Goal: Information Seeking & Learning: Learn about a topic

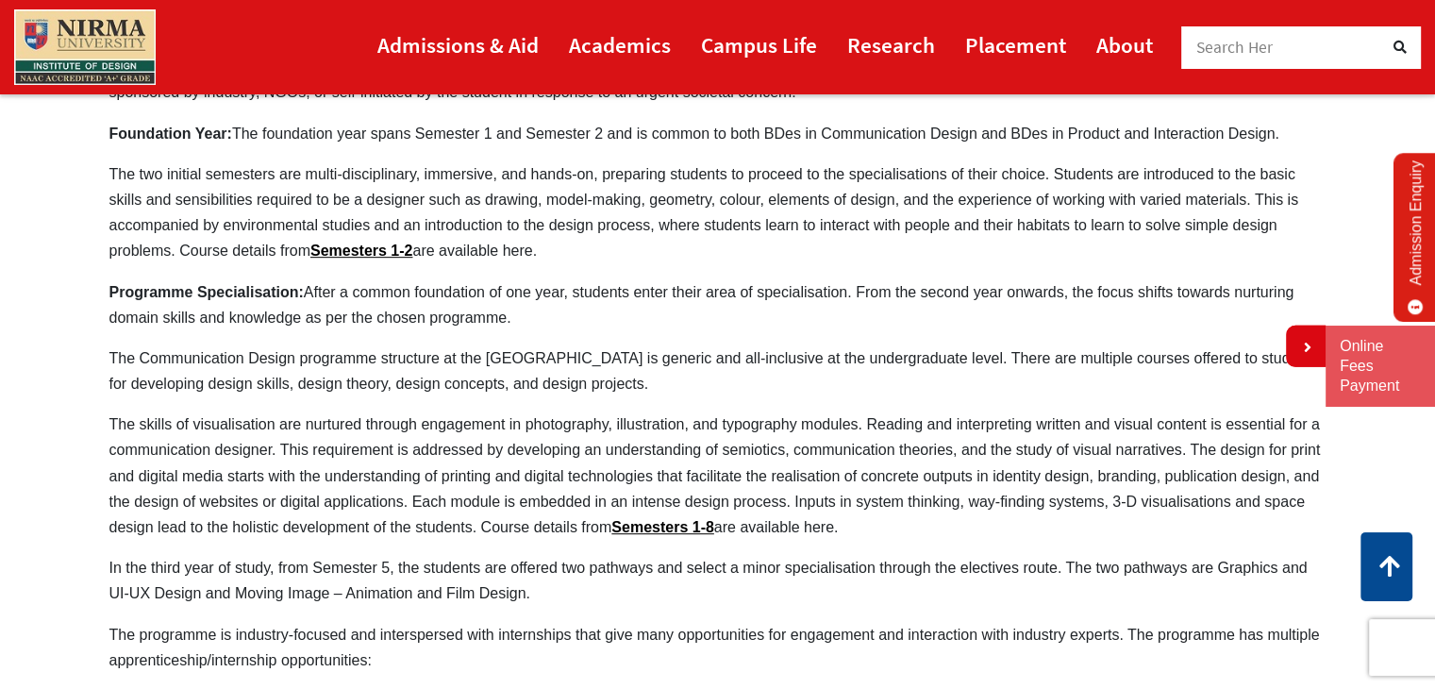
scroll to position [922, 0]
click at [707, 518] on link "Semesters 1-8" at bounding box center [662, 526] width 103 height 16
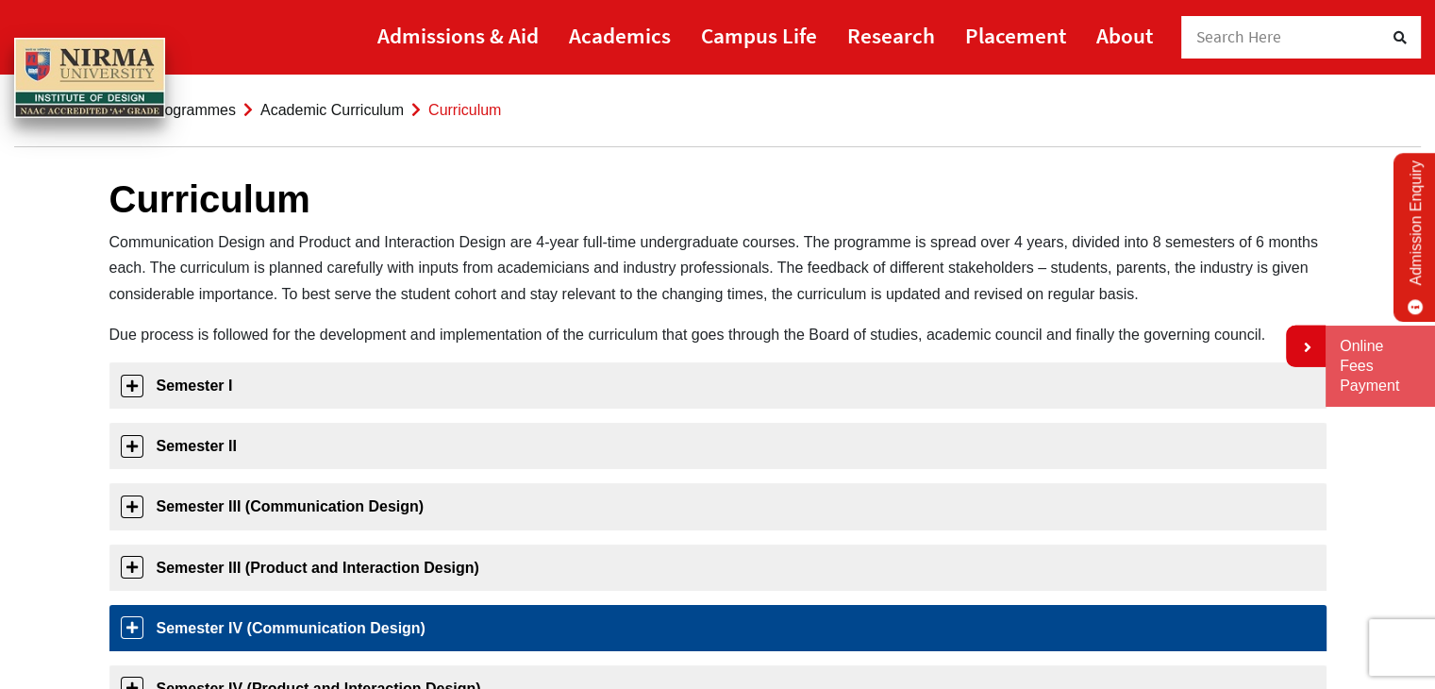
scroll to position [38, 0]
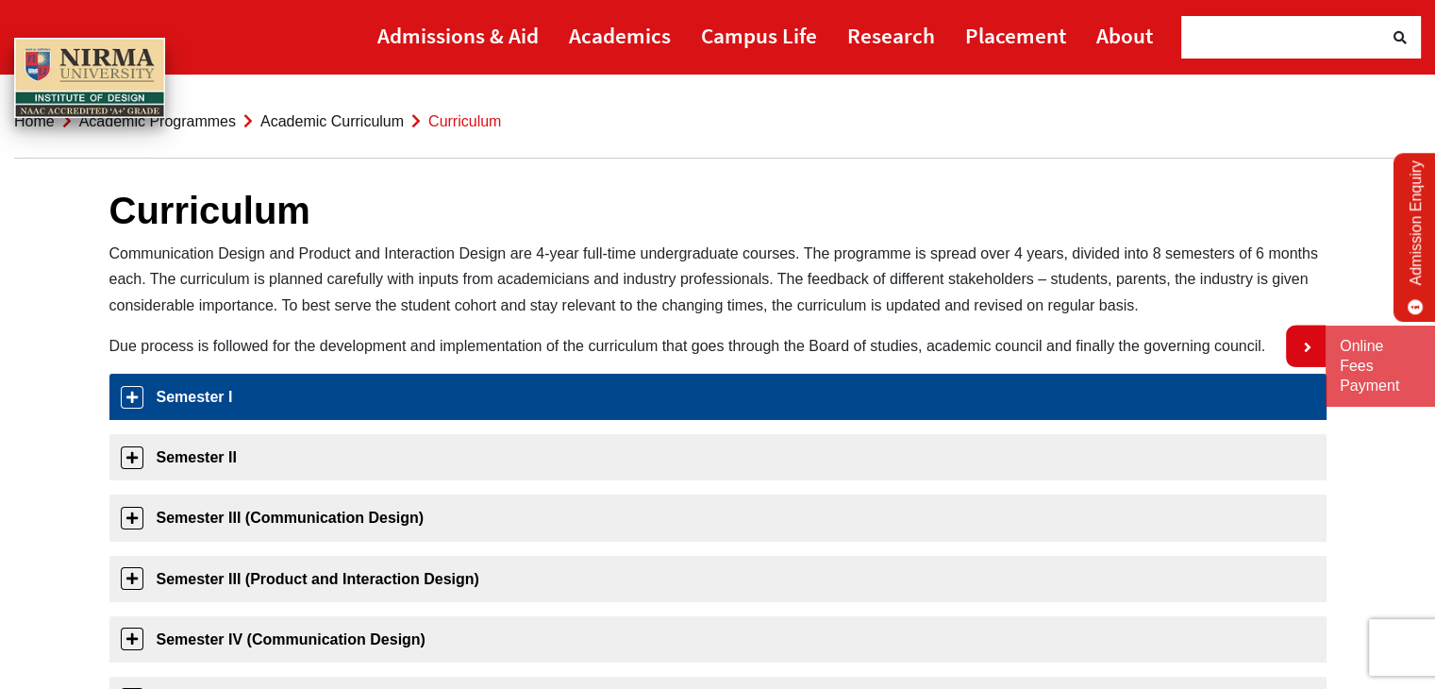
click at [357, 397] on link "Semester I" at bounding box center [717, 397] width 1217 height 46
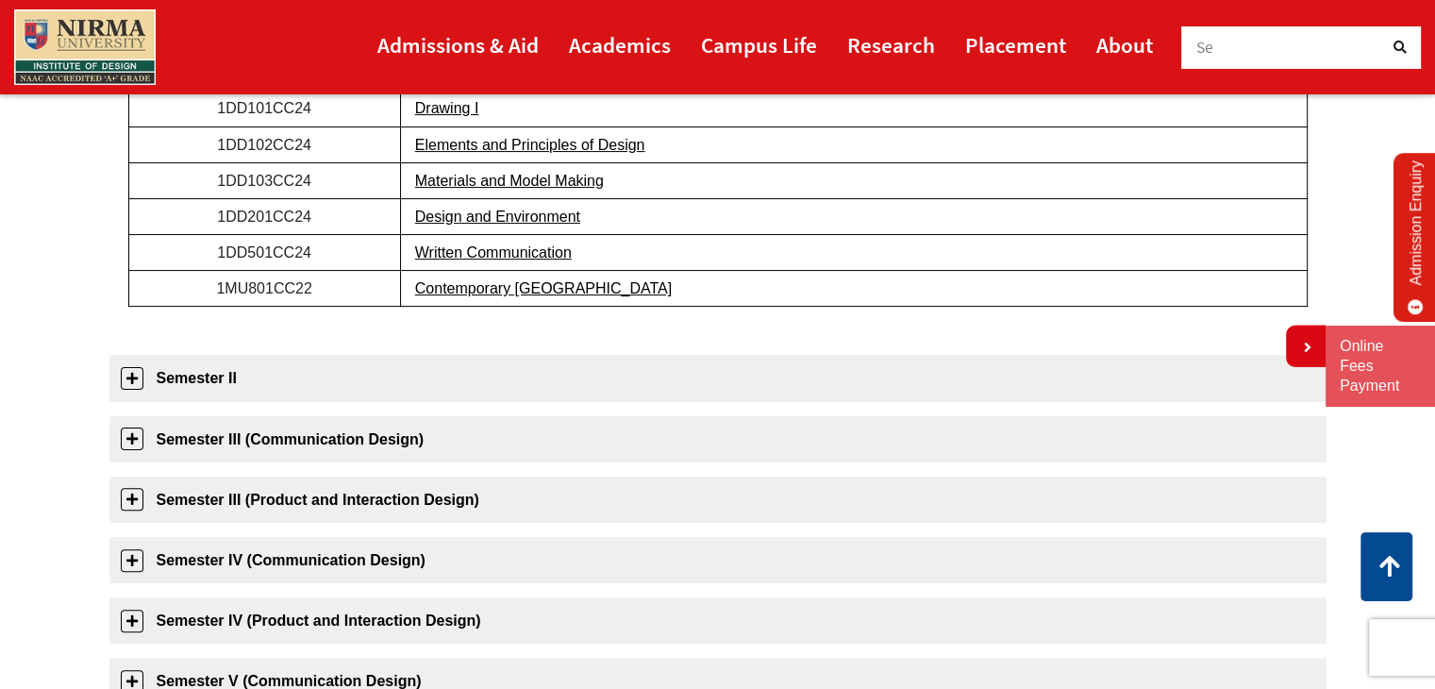
scroll to position [424, 0]
click at [504, 247] on link "Written Communication" at bounding box center [493, 251] width 157 height 16
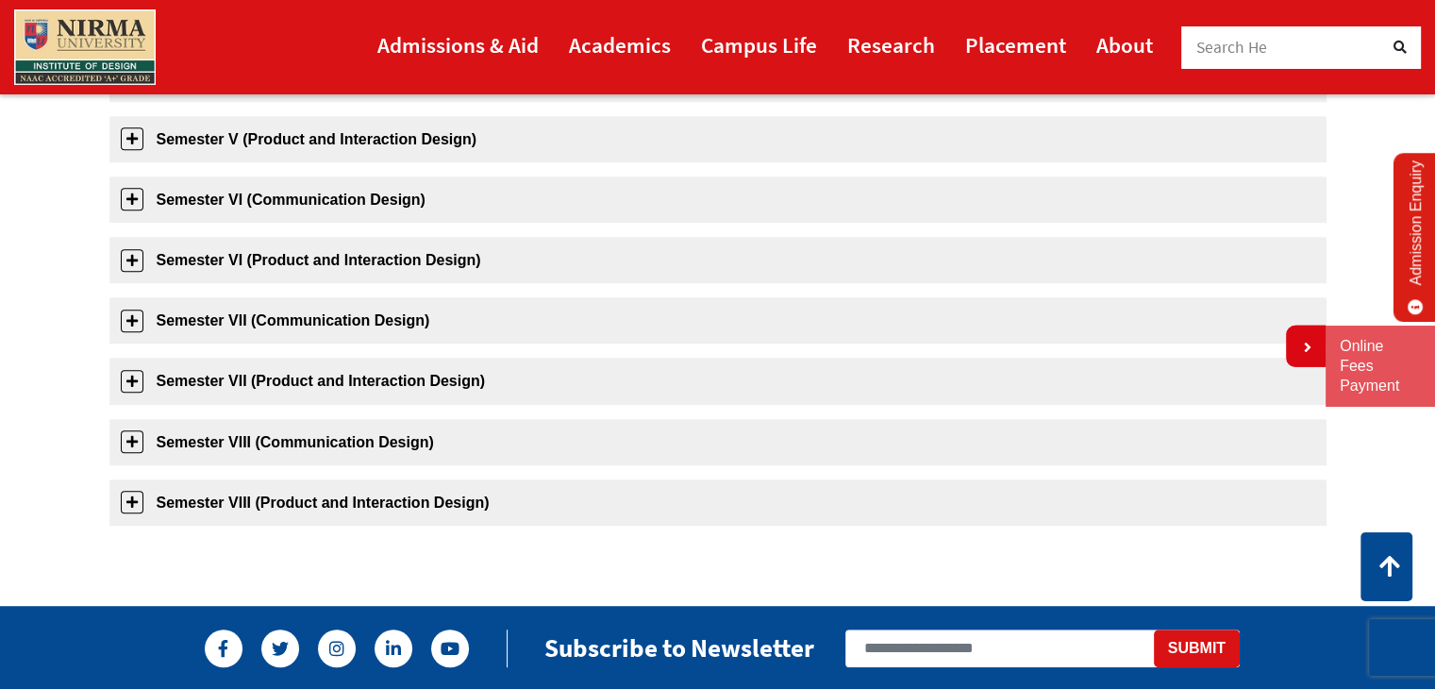
scroll to position [1024, 0]
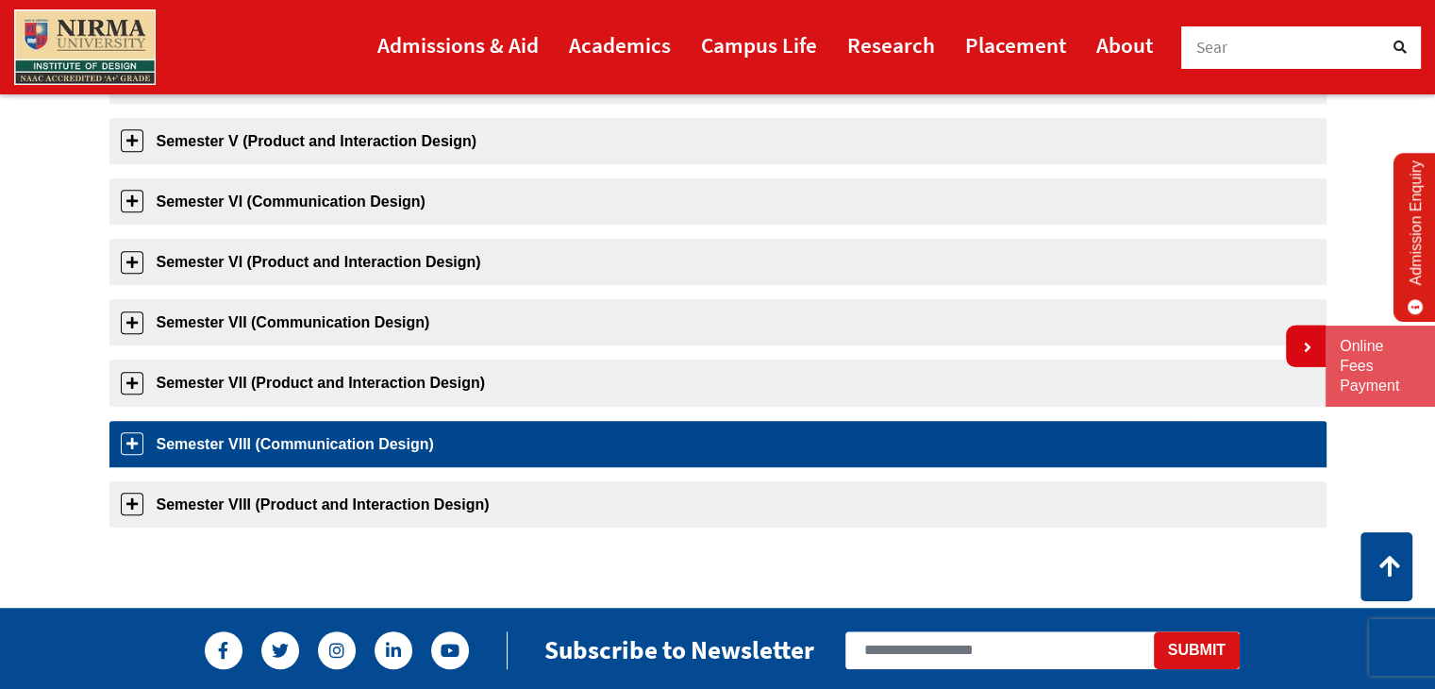
click at [384, 456] on link "Semester VIII (Communication Design)" at bounding box center [717, 444] width 1217 height 46
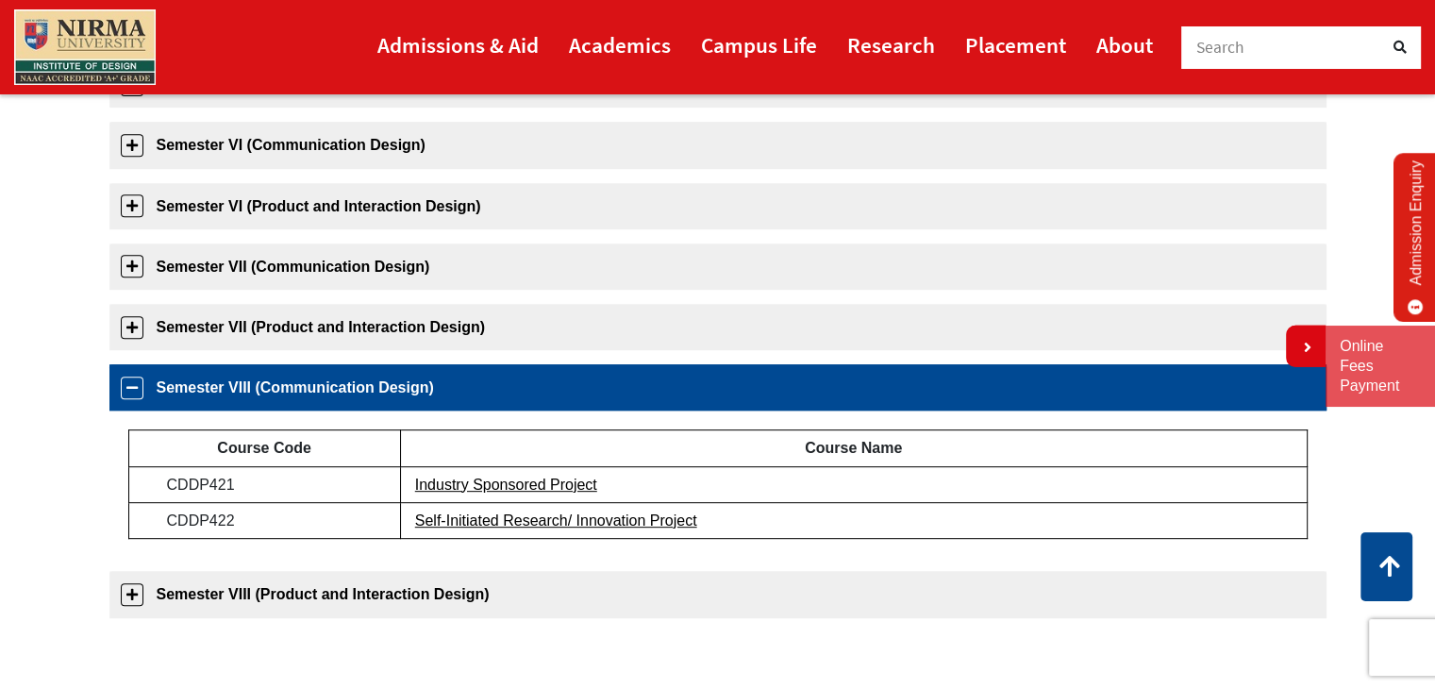
click at [384, 410] on link "Semester VIII (Communication Design)" at bounding box center [717, 387] width 1217 height 46
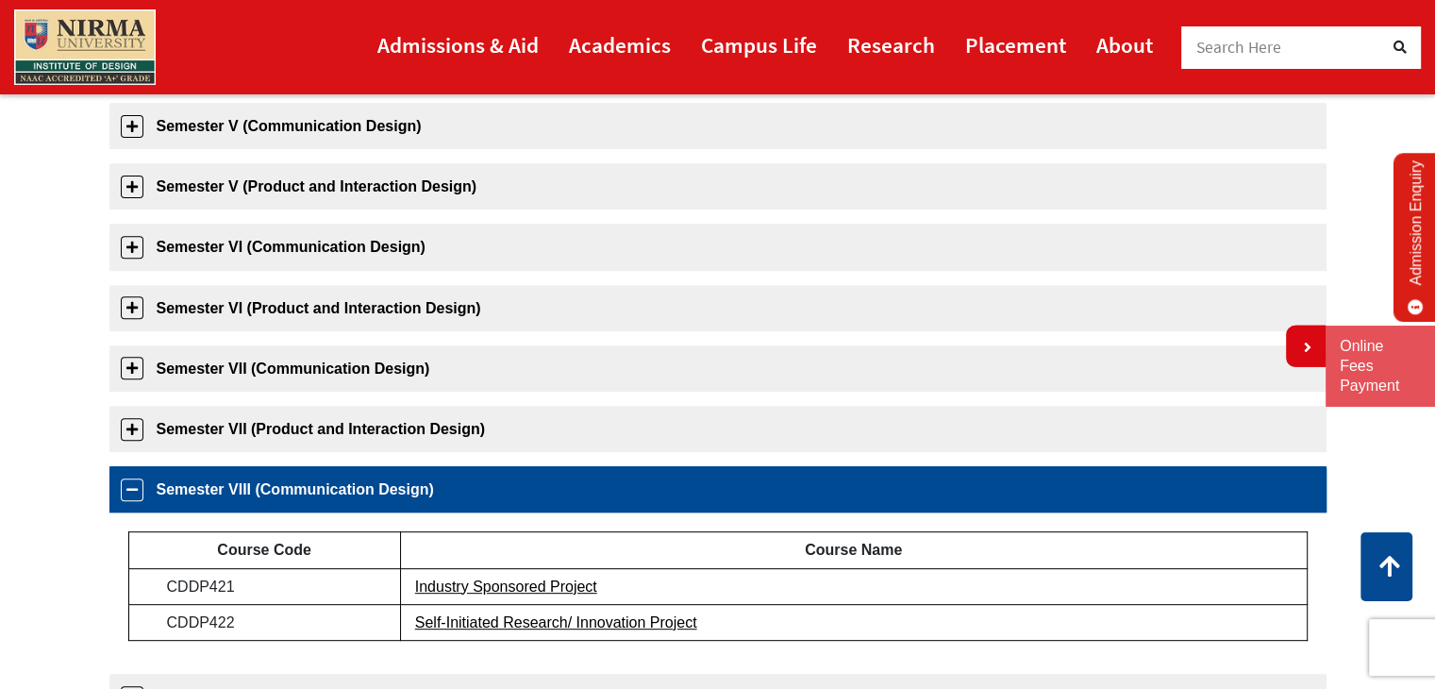
scroll to position [672, 0]
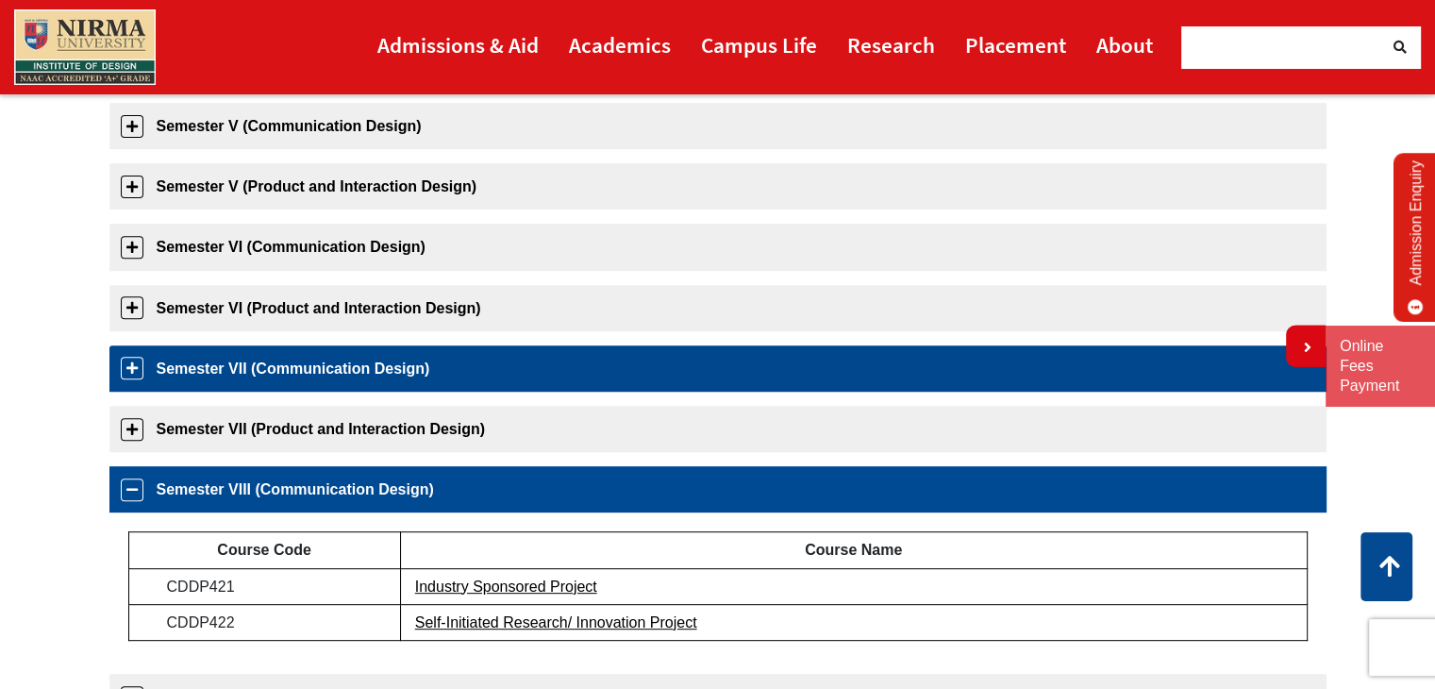
click at [375, 373] on link "Semester VII (Communication Design)" at bounding box center [717, 368] width 1217 height 46
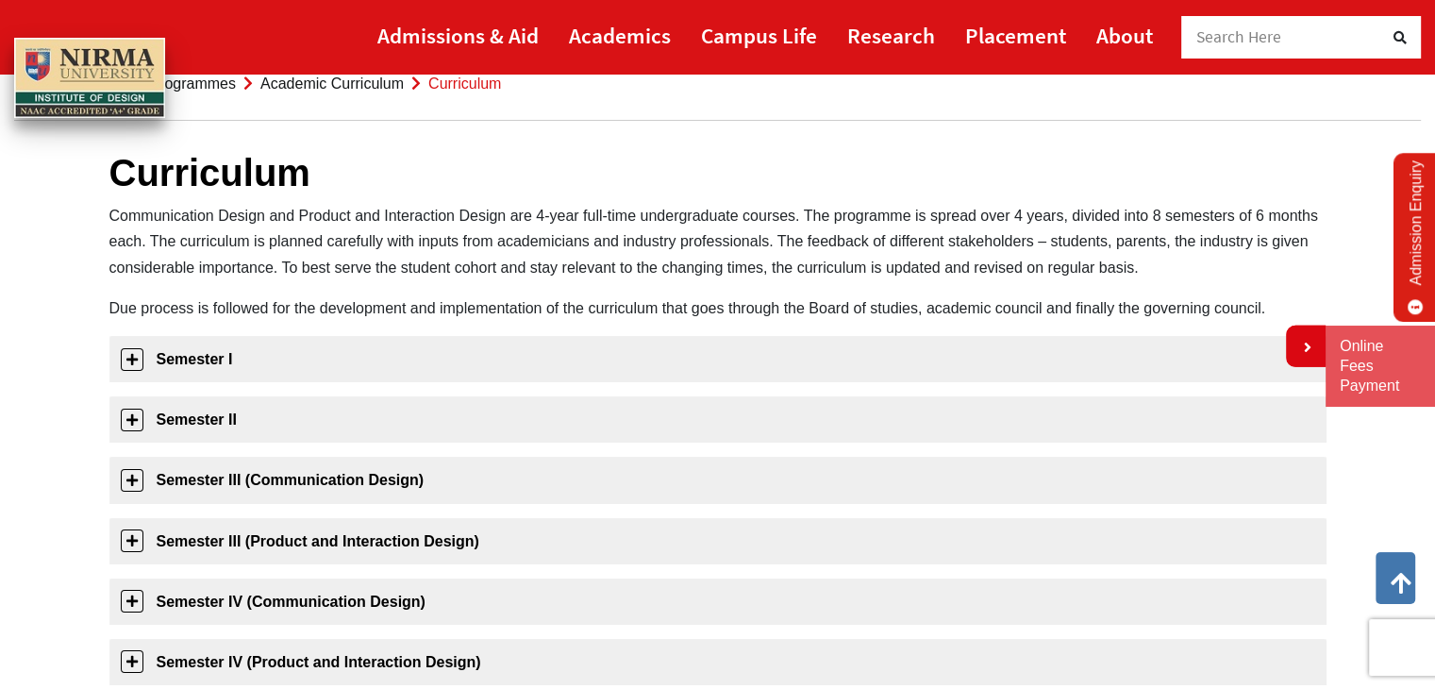
scroll to position [0, 0]
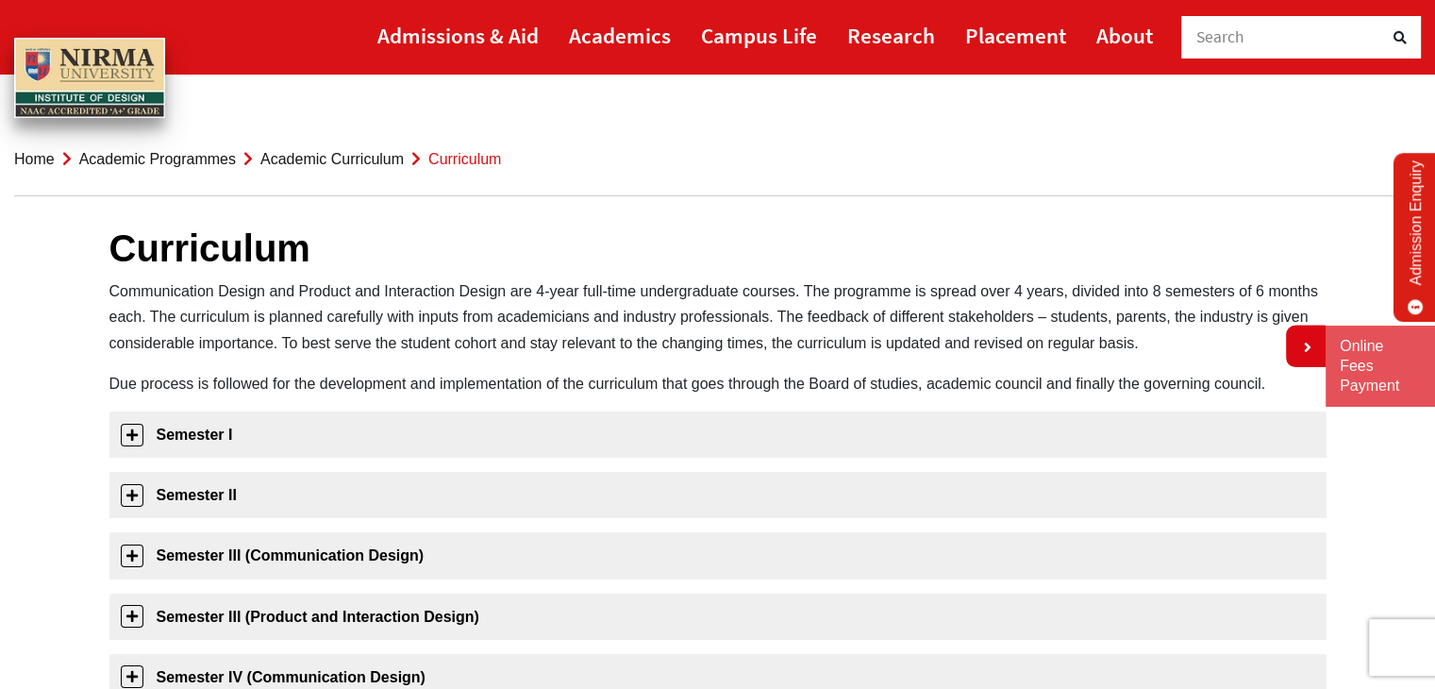
click at [178, 156] on link "Academic Programmes" at bounding box center [157, 159] width 157 height 16
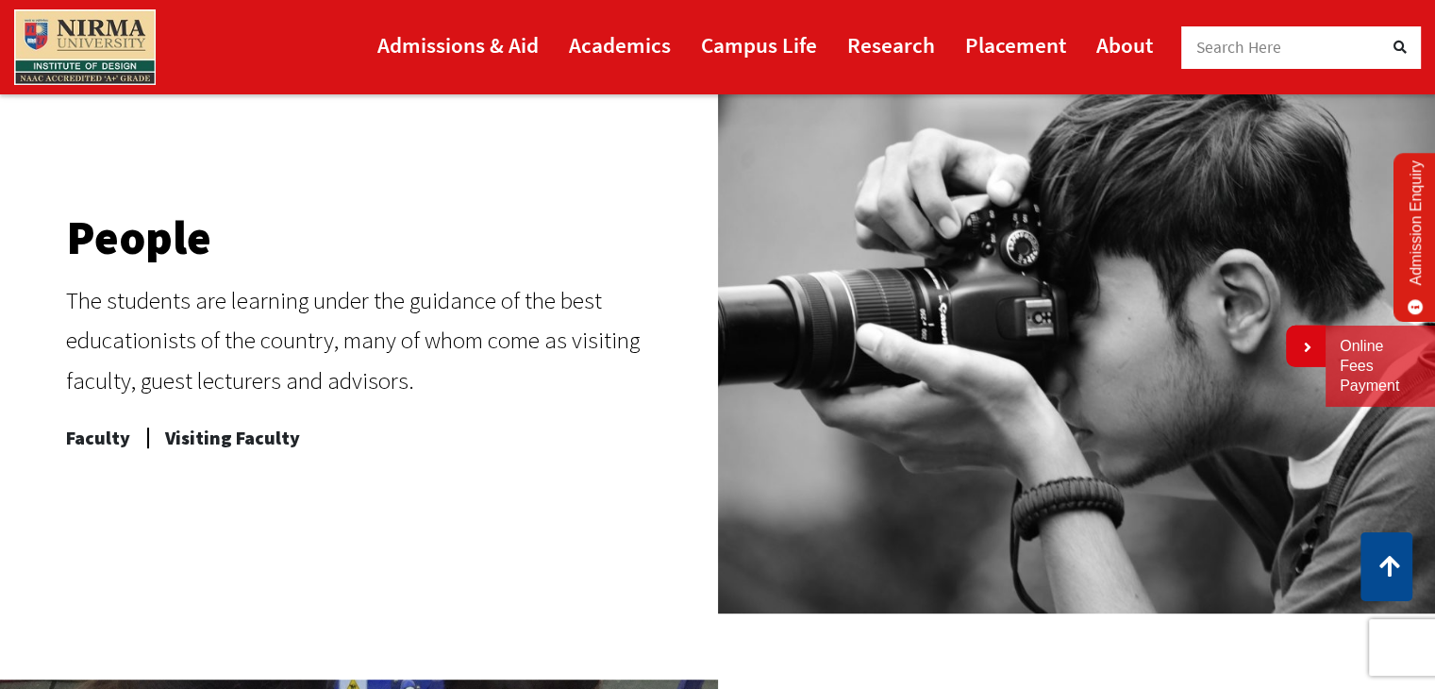
scroll to position [806, 0]
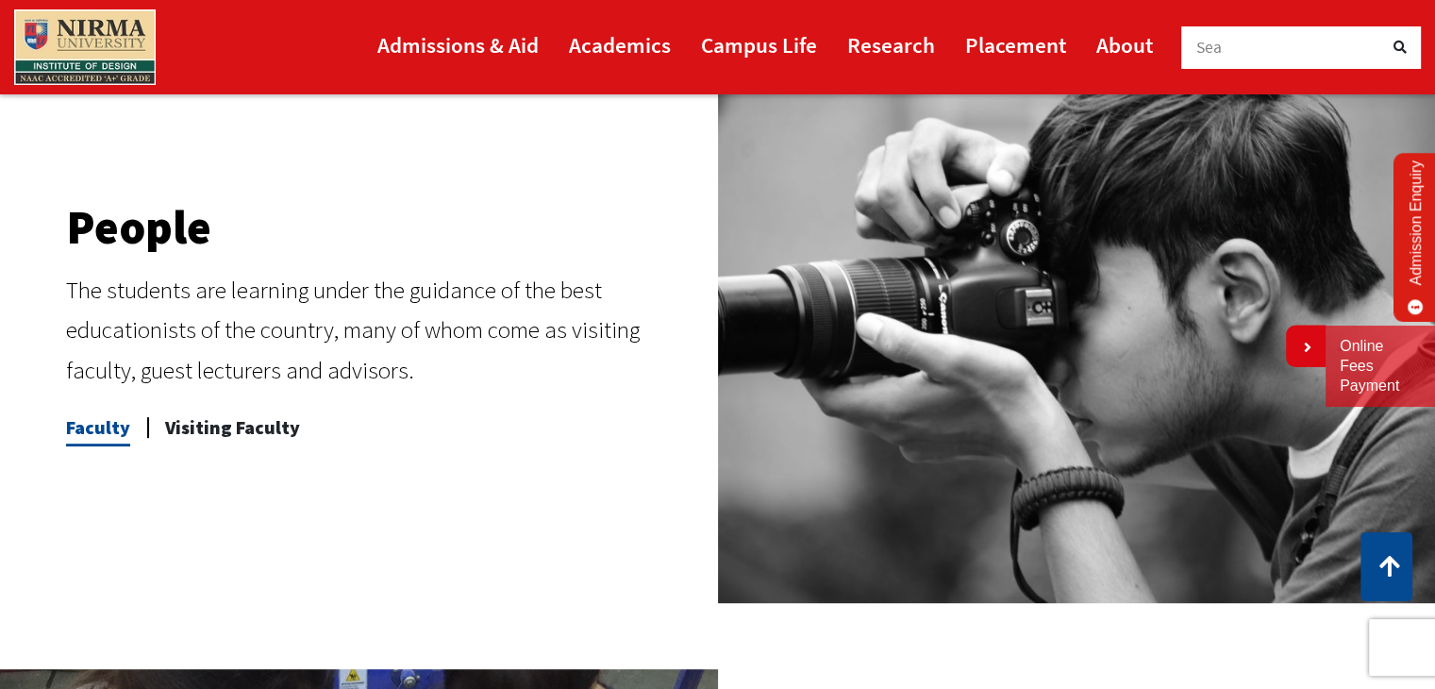
click at [102, 432] on span "Faculty" at bounding box center [98, 428] width 64 height 38
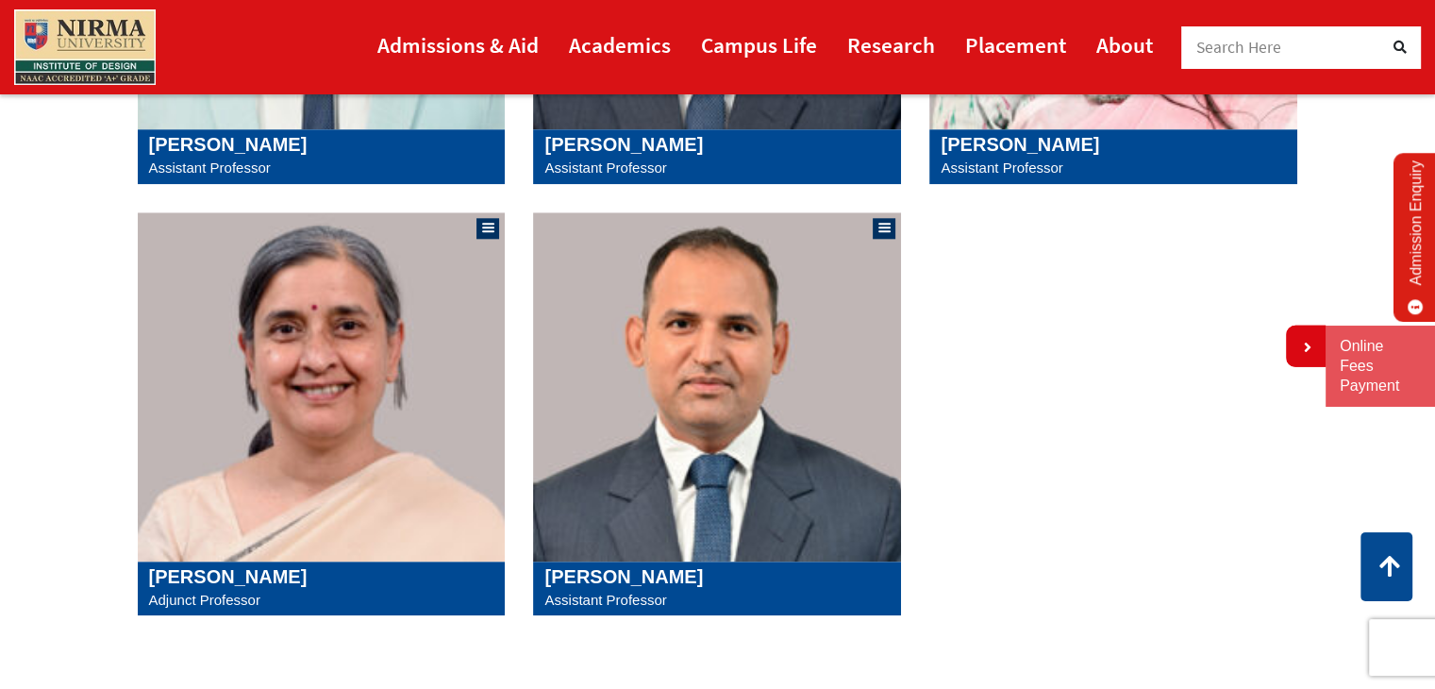
scroll to position [2001, 0]
click at [268, 412] on img at bounding box center [322, 386] width 368 height 349
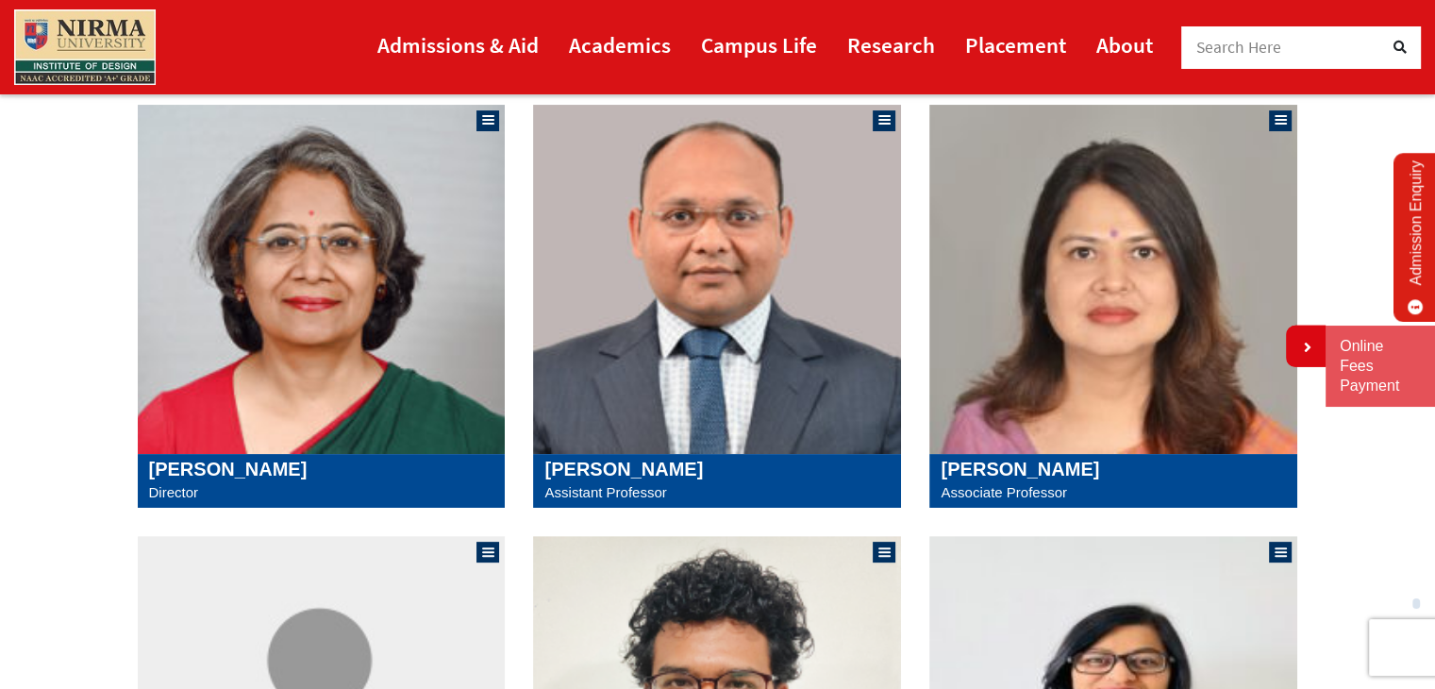
scroll to position [383, 0]
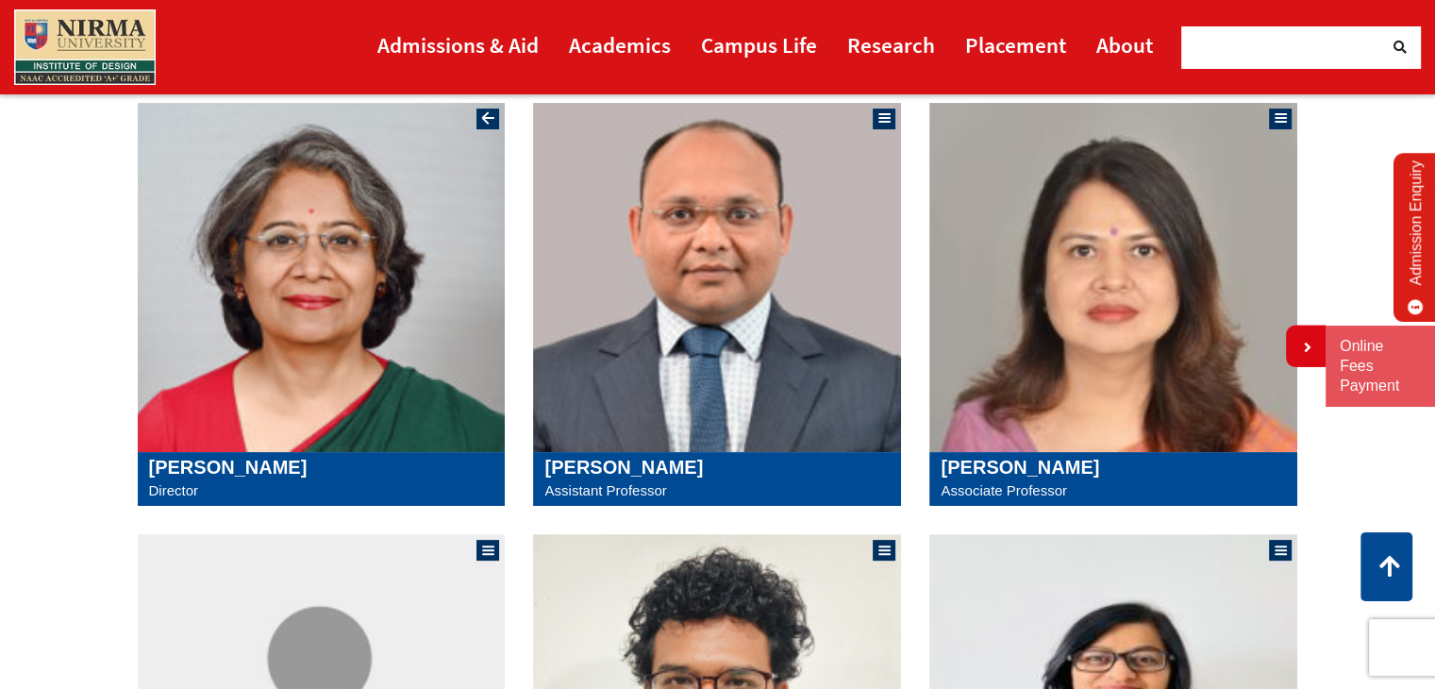
click at [326, 272] on img at bounding box center [322, 277] width 368 height 349
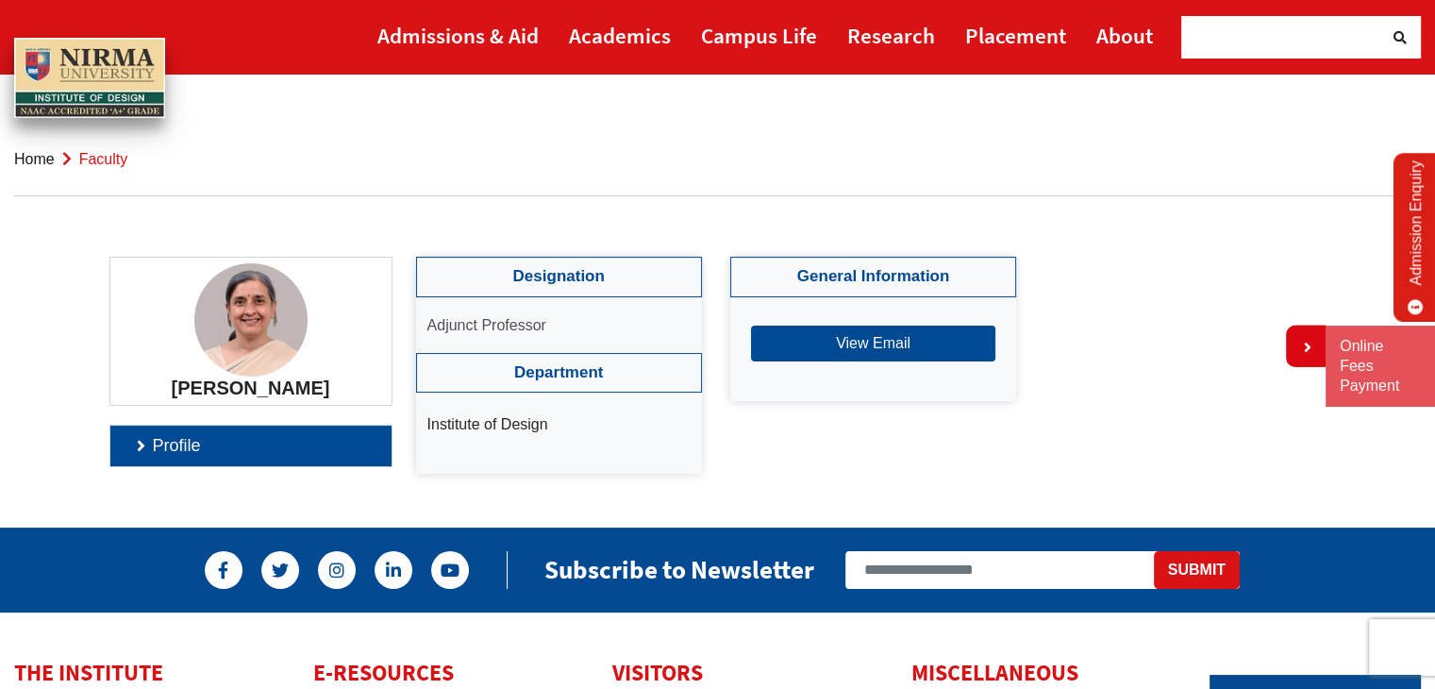
click at [275, 456] on link "Profile" at bounding box center [250, 446] width 281 height 41
click at [286, 466] on link "Profile" at bounding box center [250, 446] width 281 height 41
click at [818, 269] on h4 "General Information" at bounding box center [873, 277] width 286 height 40
click at [821, 271] on h4 "General Information" at bounding box center [873, 277] width 286 height 40
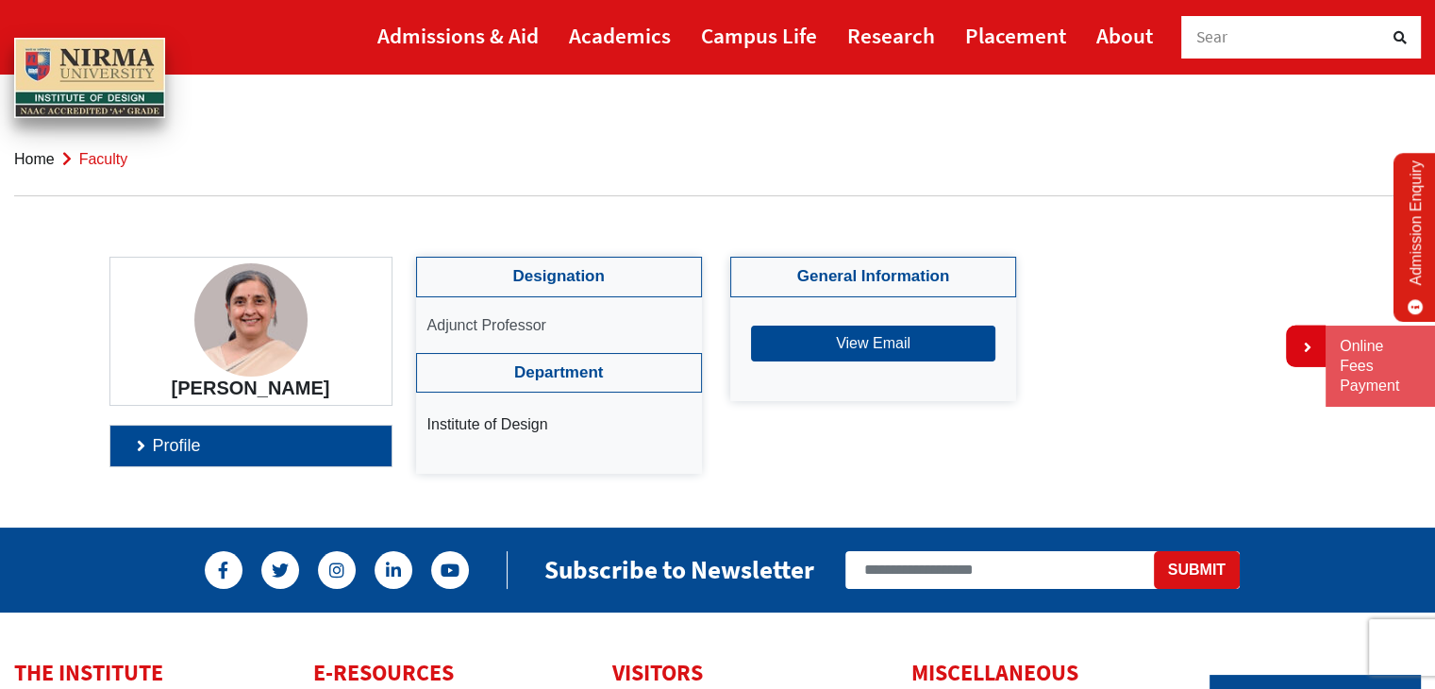
click at [819, 271] on h4 "General Information" at bounding box center [873, 277] width 286 height 40
click at [858, 287] on h4 "General Information" at bounding box center [873, 277] width 286 height 40
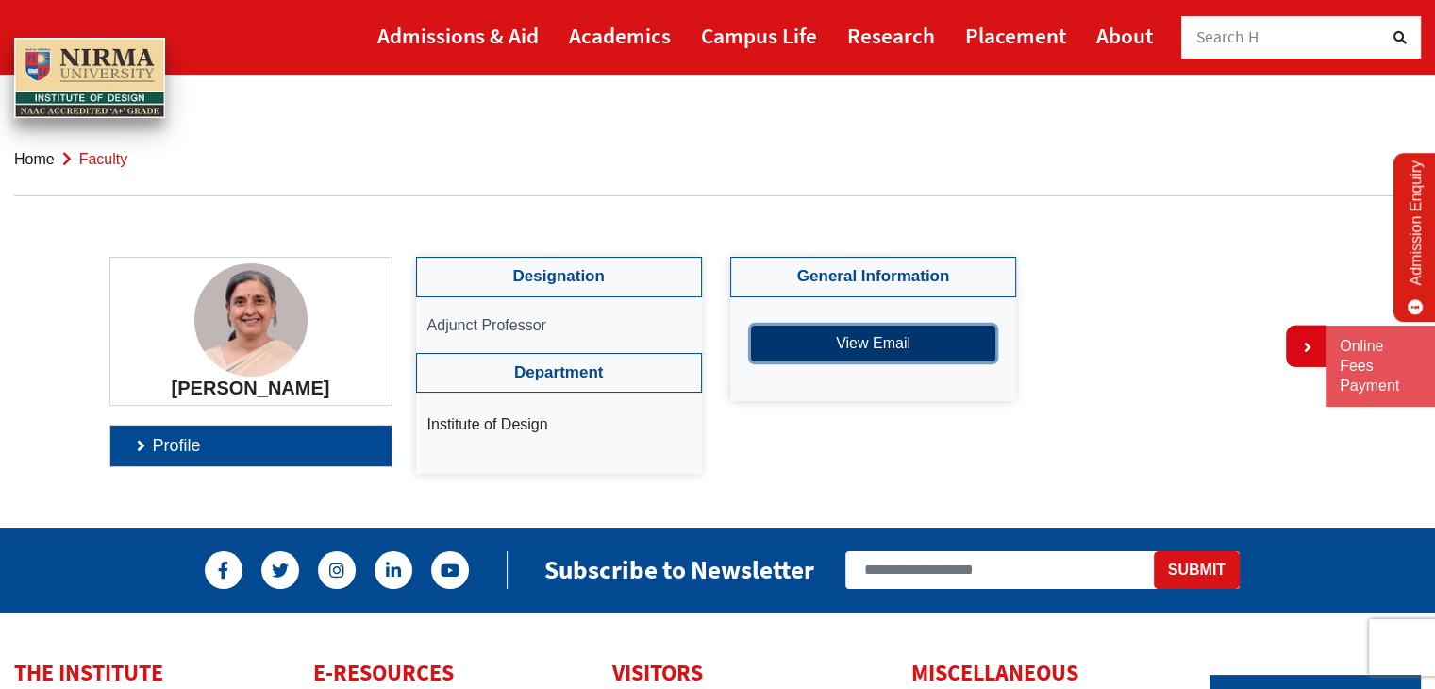
click at [861, 343] on button "View Email" at bounding box center [873, 344] width 244 height 36
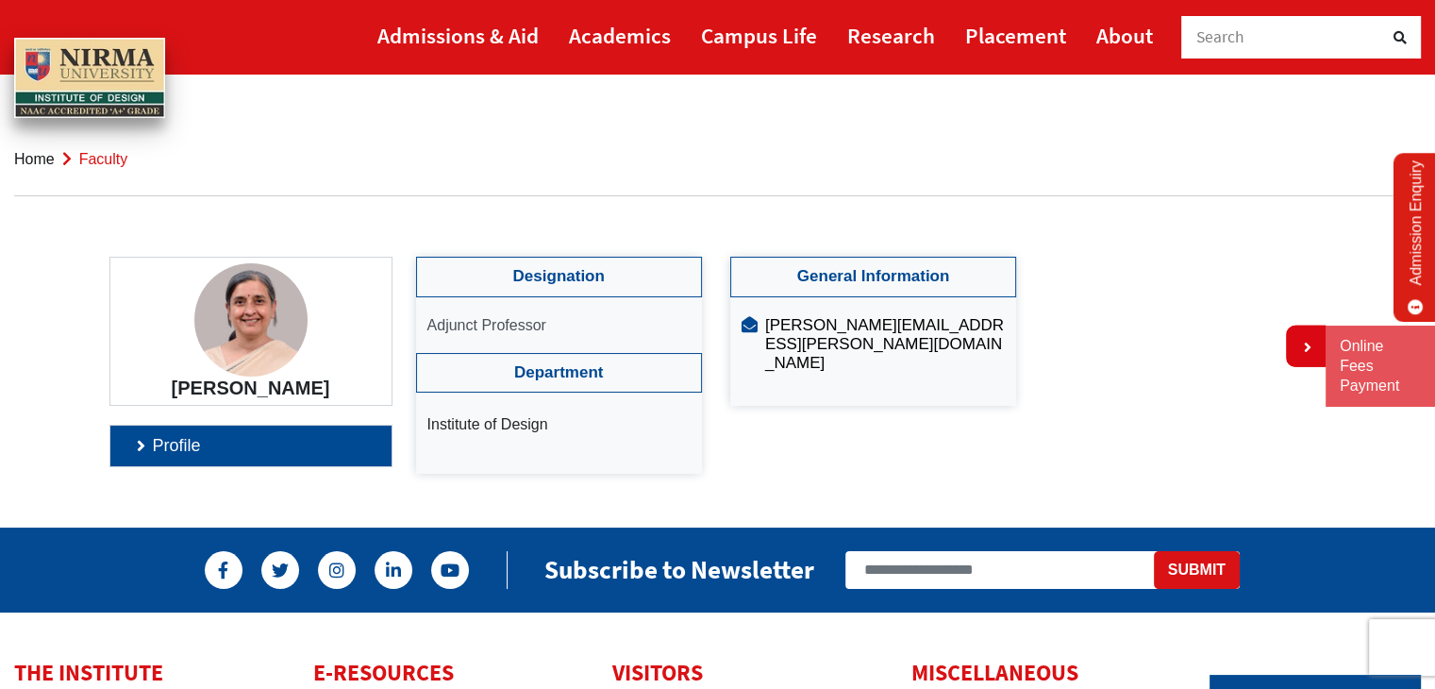
click at [853, 286] on h4 "General Information" at bounding box center [873, 277] width 286 height 40
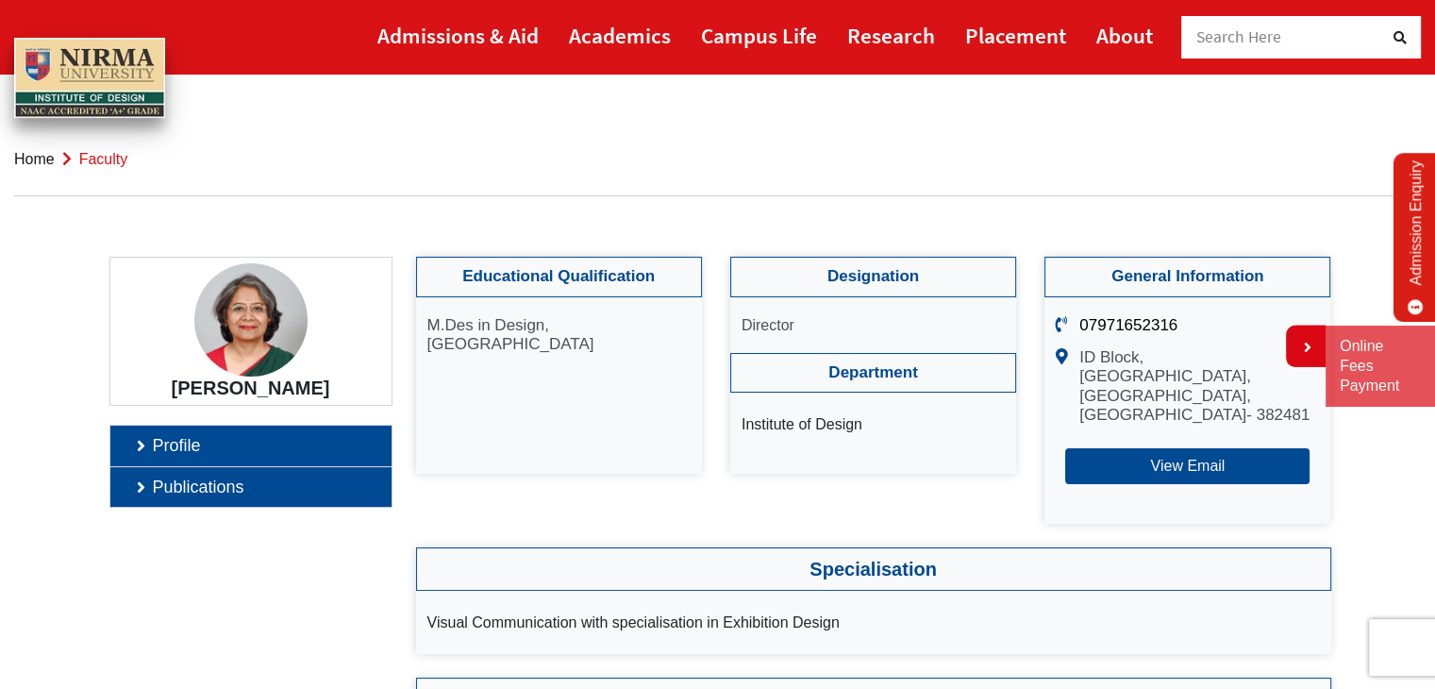
click at [321, 479] on link "Publications" at bounding box center [250, 487] width 281 height 41
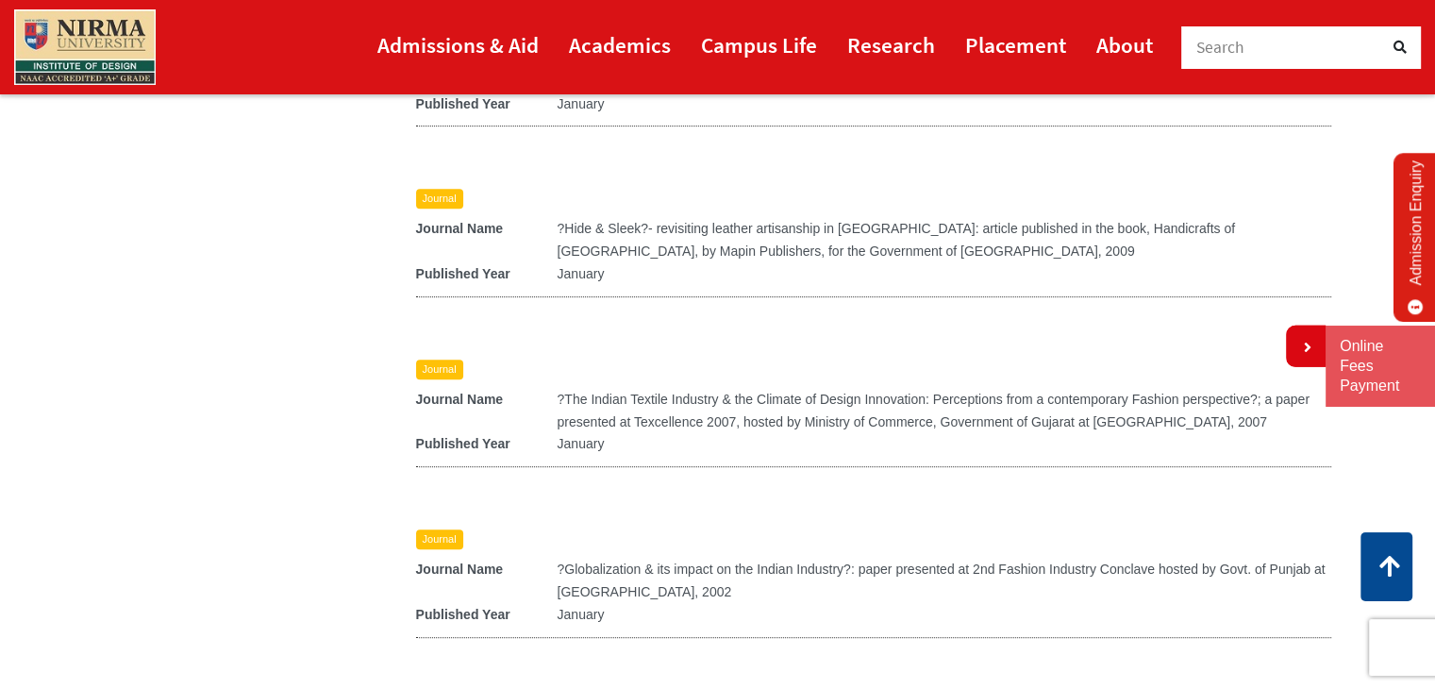
scroll to position [810, 0]
click at [593, 391] on p "Journal Name ?The Indian Textile Industry & the Climate of Design Innovation: P…" at bounding box center [873, 413] width 915 height 45
click at [441, 361] on p "Journal" at bounding box center [439, 371] width 47 height 20
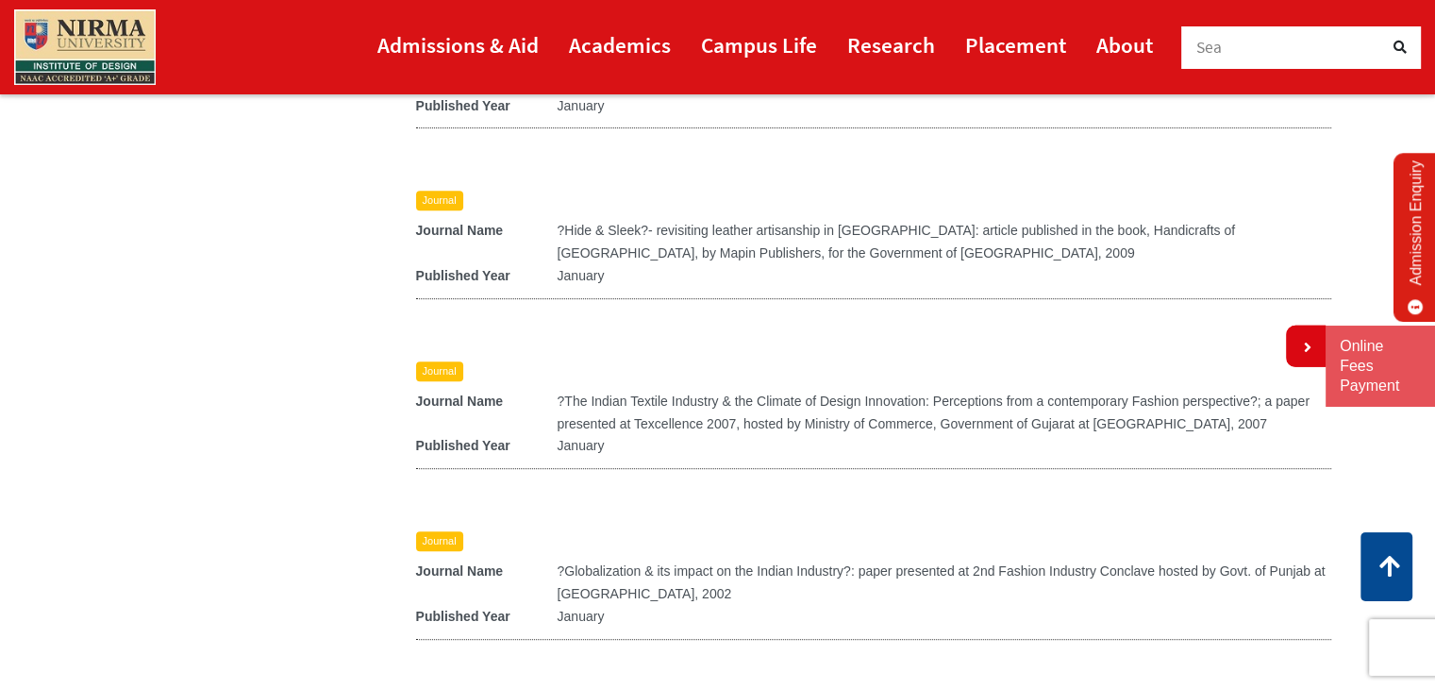
click at [449, 361] on p "Journal" at bounding box center [439, 371] width 47 height 20
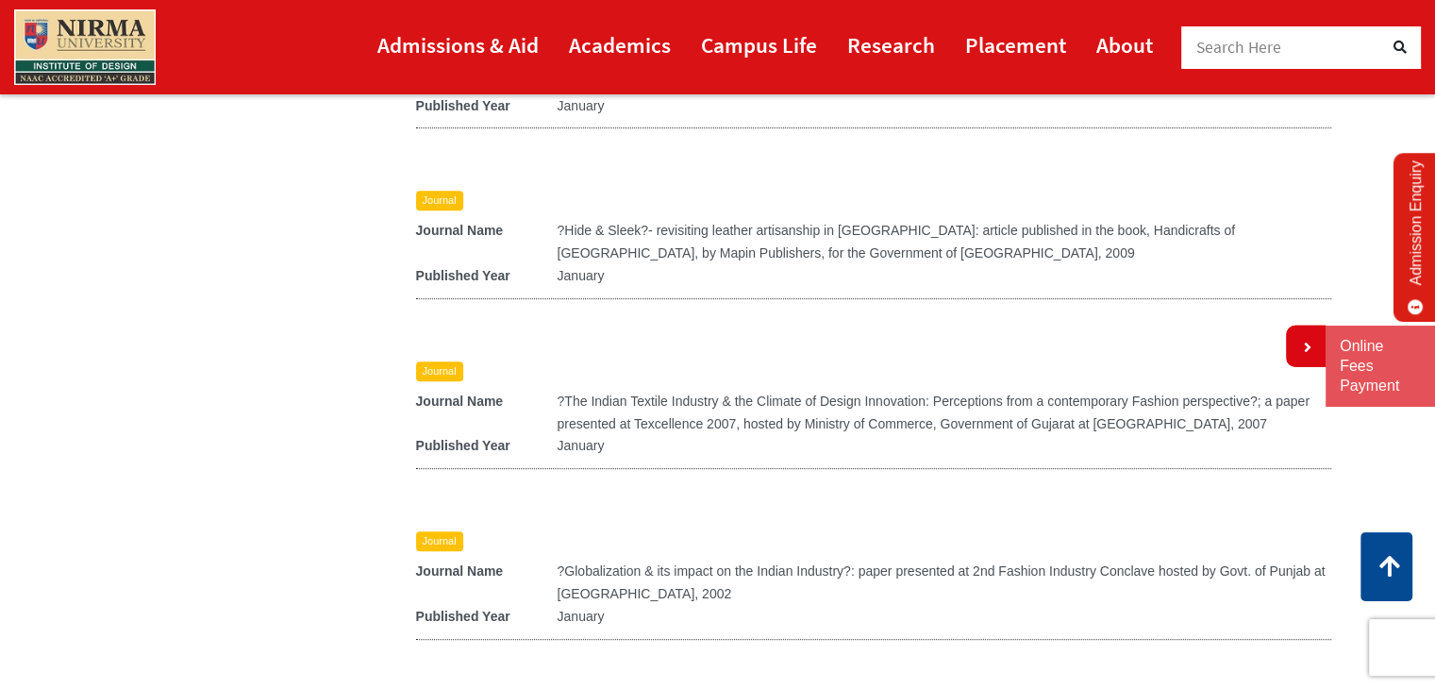
click at [449, 361] on p "Journal" at bounding box center [439, 371] width 47 height 20
